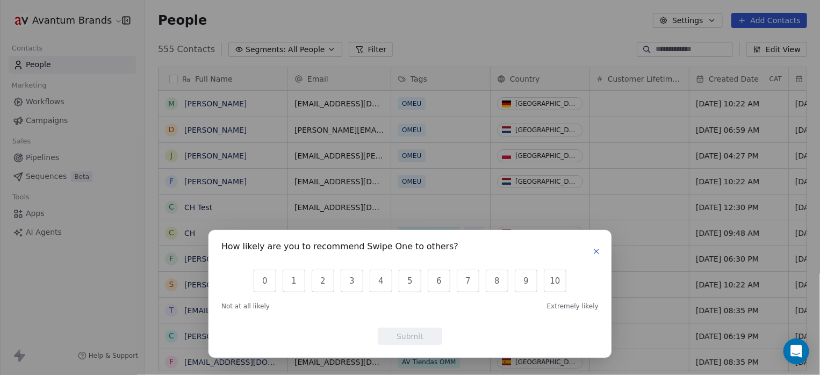
scroll to position [9, 8]
click at [597, 252] on icon "button" at bounding box center [596, 251] width 4 height 4
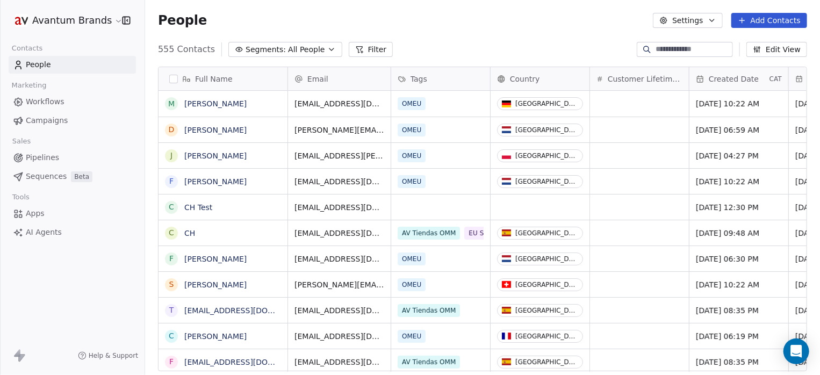
click at [51, 98] on span "Workflows" at bounding box center [45, 101] width 39 height 11
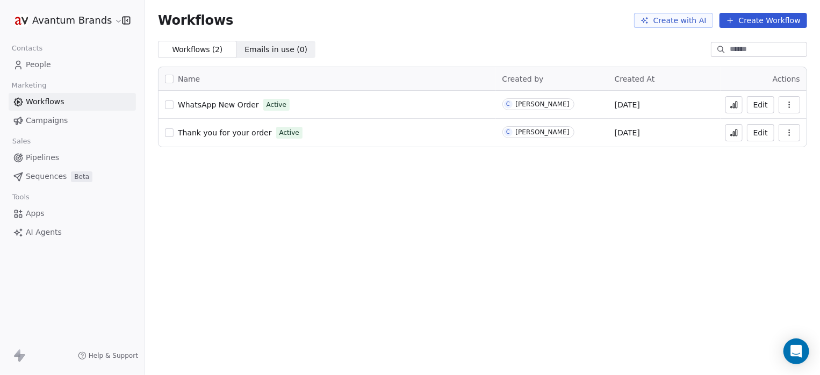
click at [209, 135] on span "Thank you for your order" at bounding box center [225, 132] width 94 height 9
click at [735, 134] on icon at bounding box center [735, 134] width 2 height 4
click at [734, 105] on icon at bounding box center [734, 105] width 9 height 9
click at [227, 103] on span "WhatsApp New Order" at bounding box center [218, 105] width 81 height 9
